Goal: Find specific page/section: Find specific page/section

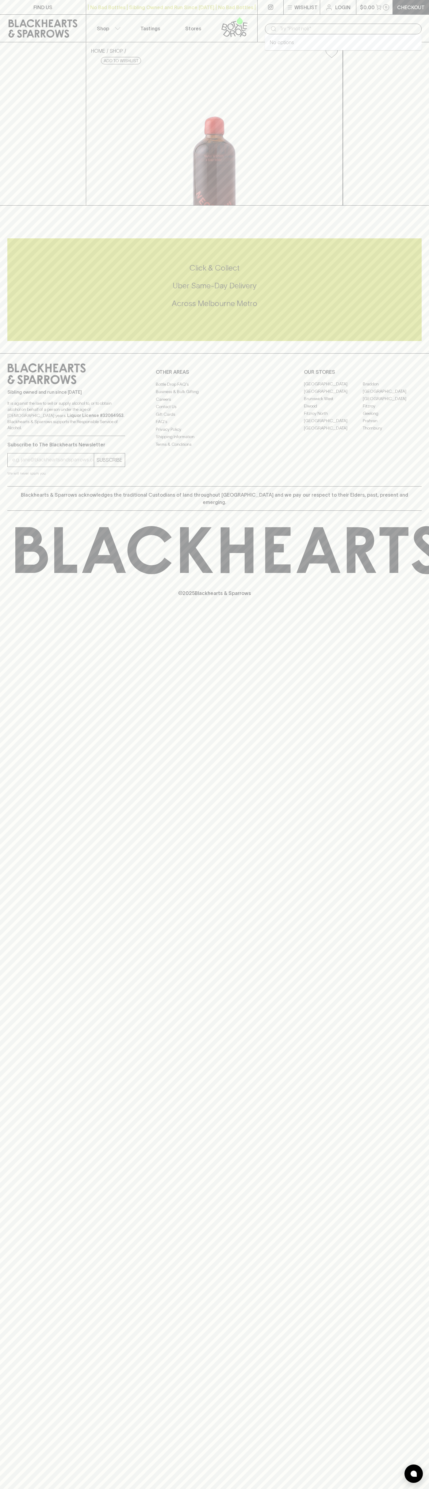
click at [383, 27] on input "text" at bounding box center [347, 29] width 137 height 10
click at [401, 964] on div "FIND US | No Bad Bottles | Sibling Owned and Run Since 2006 | No Bad Bottles | …" at bounding box center [214, 744] width 429 height 1489
click at [413, 1489] on html "FIND US | No Bad Bottles | Sibling Owned and Run Since 2006 | No Bad Bottles | …" at bounding box center [214, 744] width 429 height 1489
click at [9, 131] on div "HOME SHOP Taylor & Smith Negroni Cocktail $20.00 Add to wishlist Out of Stock O…" at bounding box center [214, 123] width 429 height 163
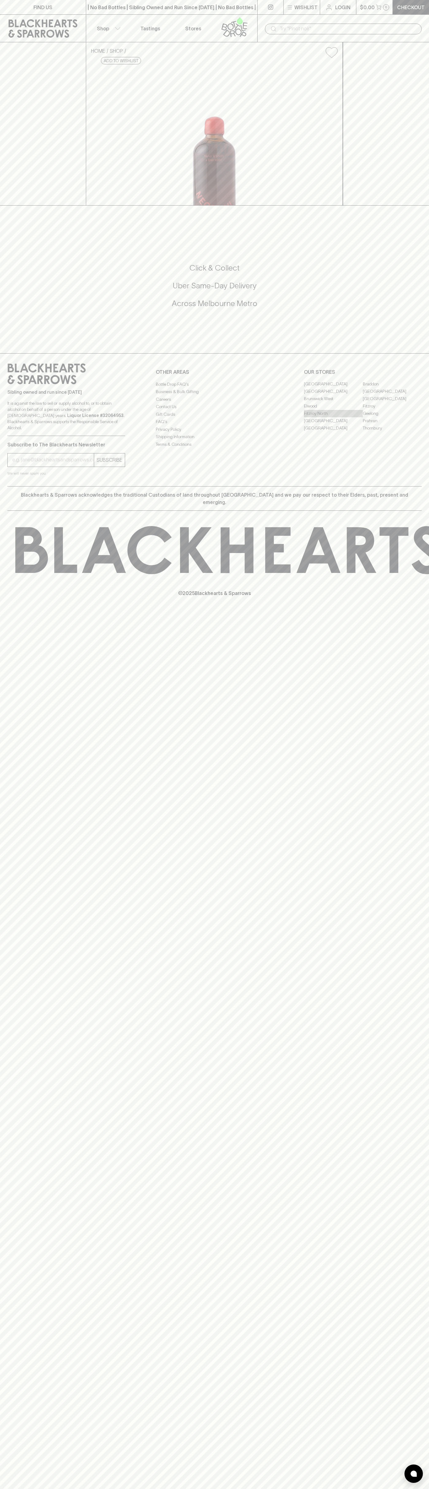
click at [333, 417] on link "Fitzroy North" at bounding box center [333, 413] width 59 height 7
